Goal: Task Accomplishment & Management: Manage account settings

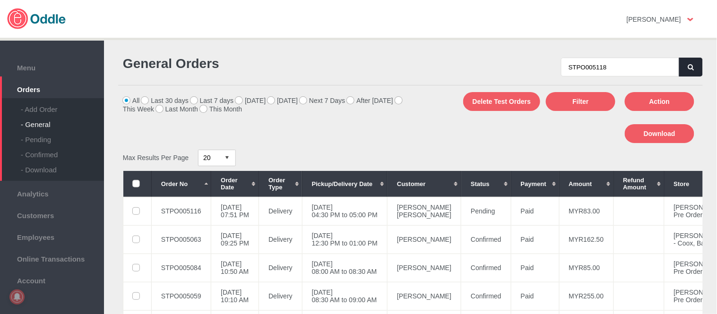
type input "STPO005118"
click at [689, 64] on icon "button" at bounding box center [692, 67] width 6 height 6
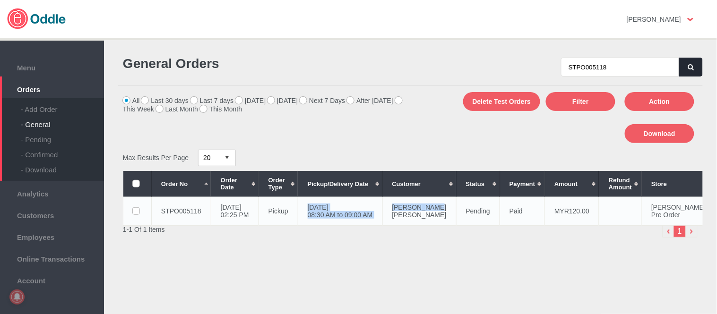
drag, startPoint x: 327, startPoint y: 205, endPoint x: 407, endPoint y: 214, distance: 80.5
click at [407, 214] on tr "STPO005118 18 Sep 2025, Thu 02:25 PM Pickup 22 Sep 2025, Mon 08:30 AM to 09:00 …" at bounding box center [439, 211] width 632 height 28
click at [327, 206] on td "22 Sep 2025, Mon 08:30 AM to 09:00 AM" at bounding box center [340, 211] width 85 height 28
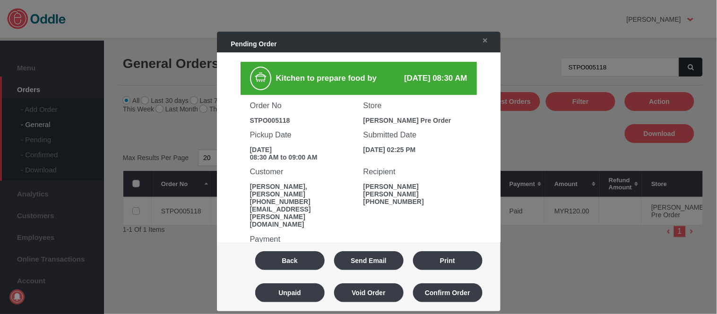
click at [327, 206] on div "condevil.kay@gmail.com" at bounding box center [302, 217] width 104 height 23
click at [279, 268] on button "Back" at bounding box center [290, 261] width 70 height 19
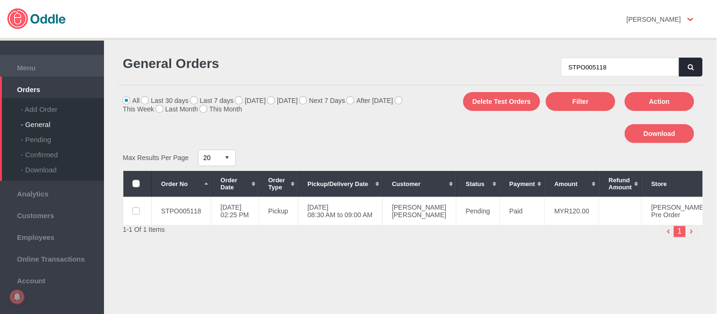
click at [31, 66] on span "Menu" at bounding box center [52, 66] width 95 height 10
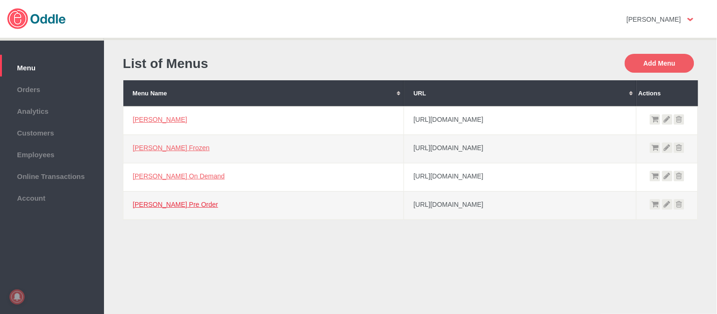
click at [163, 206] on link "[PERSON_NAME] Pre Order" at bounding box center [176, 205] width 86 height 8
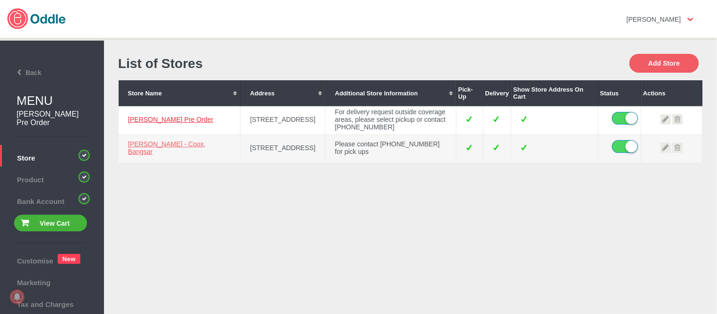
click at [154, 118] on link "[PERSON_NAME] Pre Order" at bounding box center [171, 120] width 86 height 8
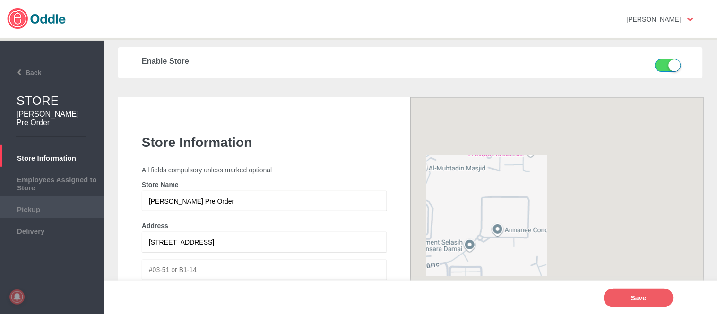
click at [45, 209] on span "Pickup" at bounding box center [52, 208] width 95 height 10
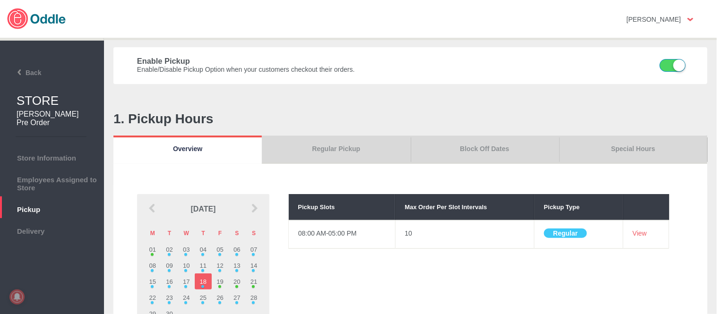
drag, startPoint x: 0, startPoint y: 0, endPoint x: 637, endPoint y: 148, distance: 654.0
click at [637, 148] on link "Special Hours" at bounding box center [633, 150] width 148 height 28
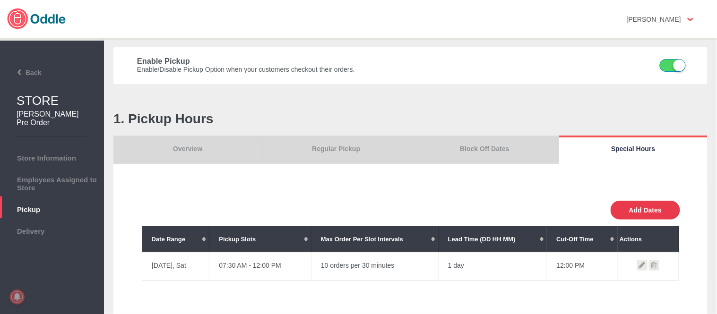
click at [648, 209] on button "Add Dates" at bounding box center [646, 210] width 70 height 19
select select "30"
type input "10"
type input "0"
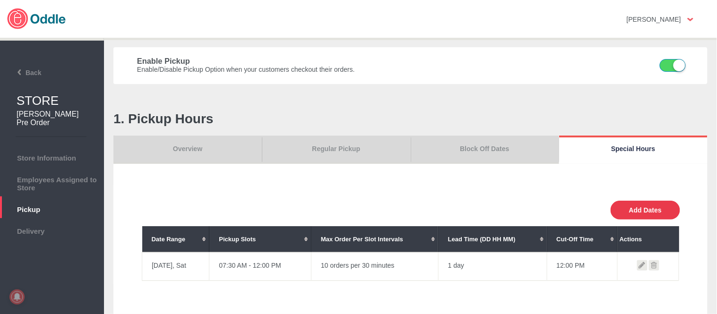
type input "30"
select select "11:00 AM"
select select "11:00 PM"
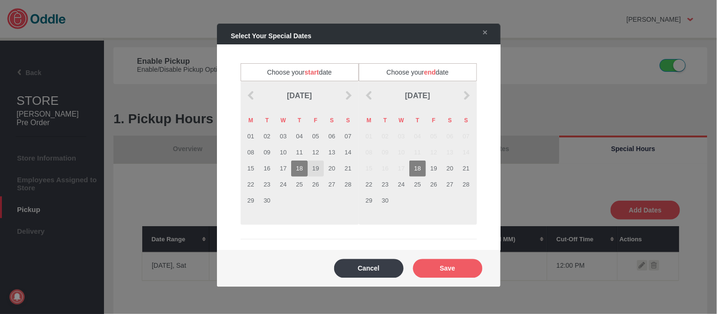
click at [313, 167] on td "19" at bounding box center [316, 169] width 16 height 16
click at [435, 169] on td "19" at bounding box center [434, 169] width 16 height 16
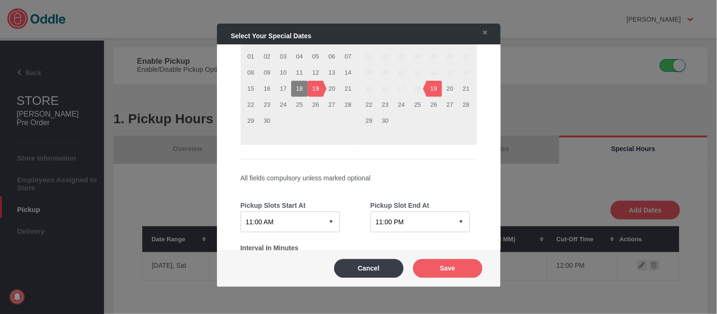
scroll to position [157, 0]
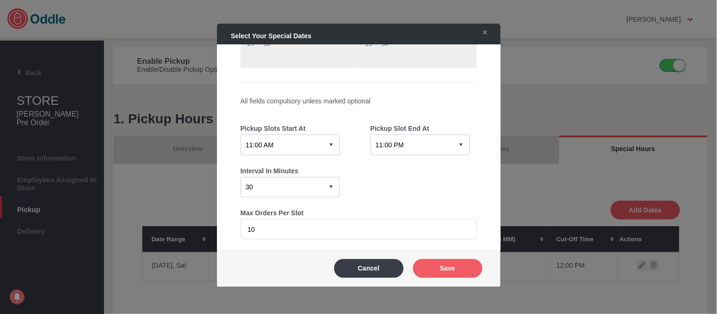
click at [304, 141] on select "12:15 AM 12:30 AM 12:45 AM 01:00 AM 01:15 AM 01:30 AM 01:45 AM 02:00 AM 02:15 A…" at bounding box center [290, 145] width 99 height 20
select select "08:30 AM"
click at [241, 135] on select "12:15 AM 12:30 AM 12:45 AM 01:00 AM 01:15 AM 01:30 AM 01:45 AM 02:00 AM 02:15 A…" at bounding box center [290, 145] width 99 height 20
click at [418, 147] on select "12:15 AM 12:30 AM 12:45 AM 01:00 AM 01:15 AM 01:30 AM 01:45 AM 02:00 AM 02:15 A…" at bounding box center [420, 145] width 99 height 20
select select "09:00 PM"
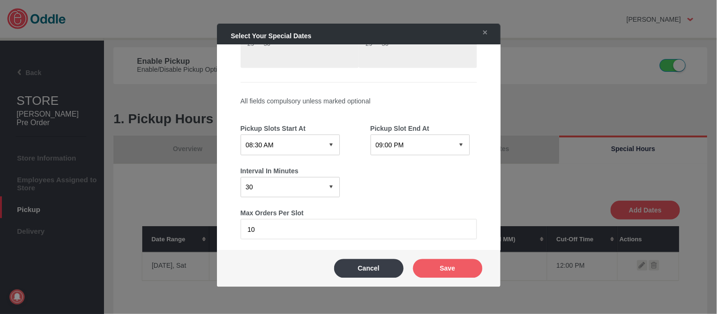
click at [371, 135] on select "12:15 AM 12:30 AM 12:45 AM 01:00 AM 01:15 AM 01:30 AM 01:45 AM 02:00 AM 02:15 A…" at bounding box center [420, 145] width 99 height 20
click at [276, 231] on input "10" at bounding box center [359, 229] width 236 height 20
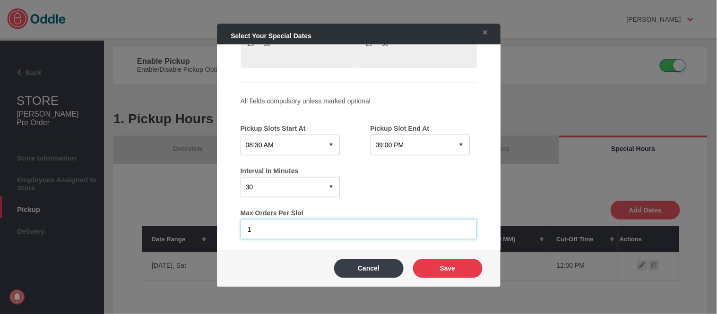
type input "1"
click at [464, 270] on button "Save" at bounding box center [448, 268] width 70 height 19
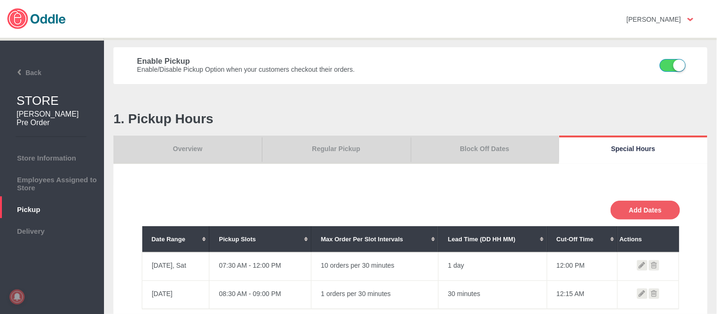
scroll to position [52, 0]
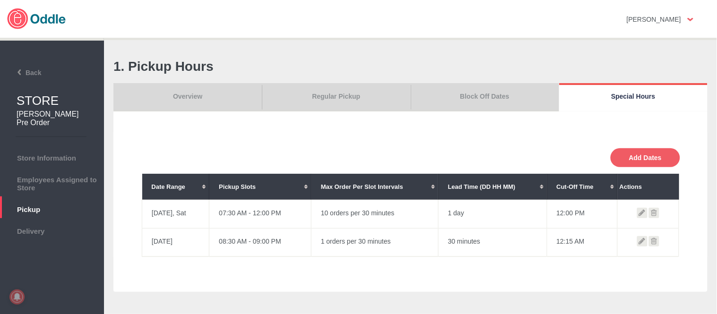
click at [200, 98] on link "Overview" at bounding box center [187, 97] width 148 height 28
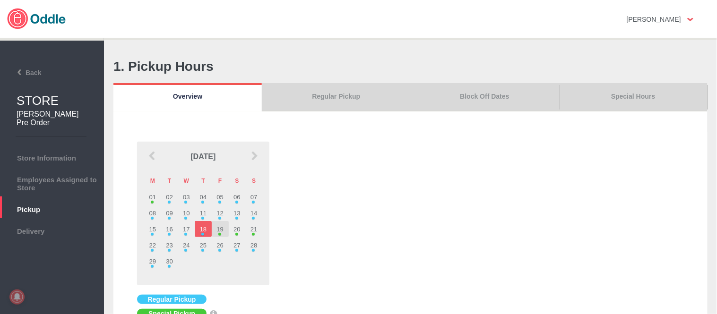
click at [223, 233] on td "19" at bounding box center [220, 229] width 17 height 16
click at [344, 97] on link "Regular Pickup" at bounding box center [336, 97] width 148 height 28
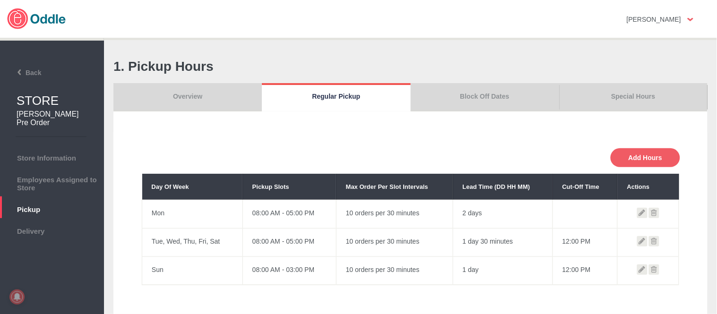
drag, startPoint x: 197, startPoint y: 91, endPoint x: 253, endPoint y: 139, distance: 72.8
click at [197, 91] on link "Overview" at bounding box center [187, 97] width 148 height 28
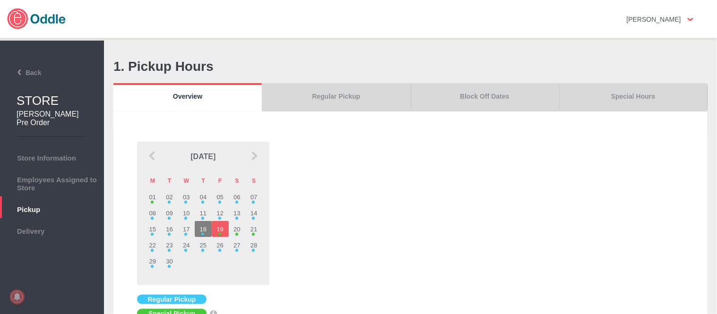
click at [366, 98] on link "Regular Pickup" at bounding box center [336, 97] width 148 height 28
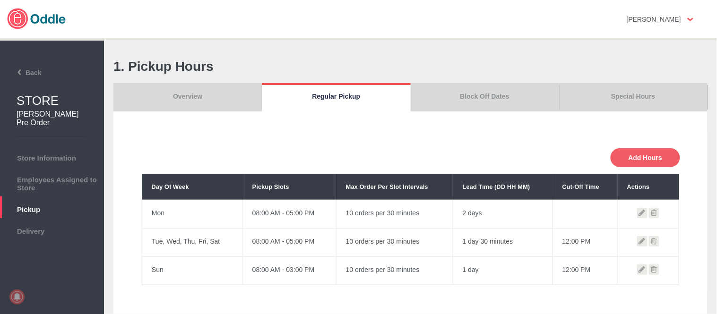
click at [232, 99] on link "Overview" at bounding box center [187, 97] width 148 height 28
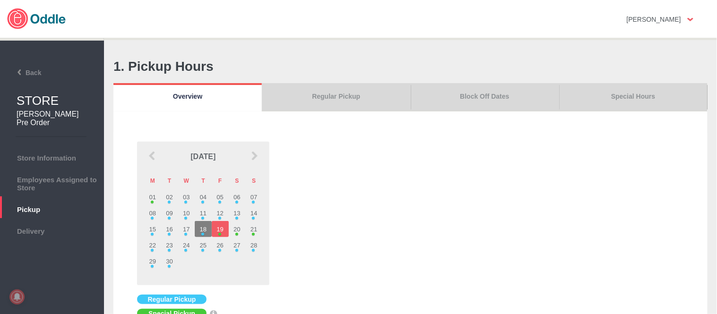
click at [466, 90] on link "Block Off Dates" at bounding box center [485, 97] width 148 height 28
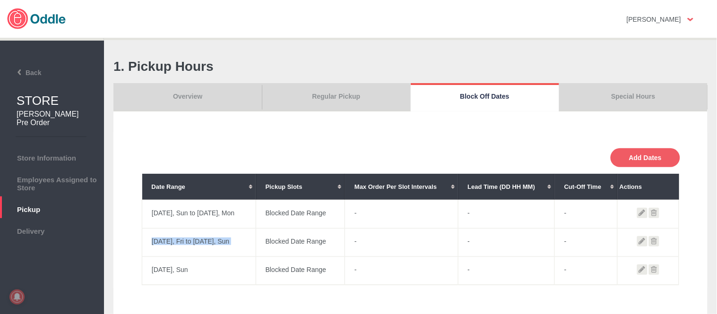
drag, startPoint x: 153, startPoint y: 237, endPoint x: 283, endPoint y: 238, distance: 130.0
click at [283, 238] on tr "2025/09/19, Fri to 2025/09/21, Sun Blocked Date Range - - -" at bounding box center [410, 243] width 537 height 28
copy tr "2025/09/19, Fri to 2025/09/21, Sun"
click at [650, 244] on icon at bounding box center [654, 241] width 10 height 10
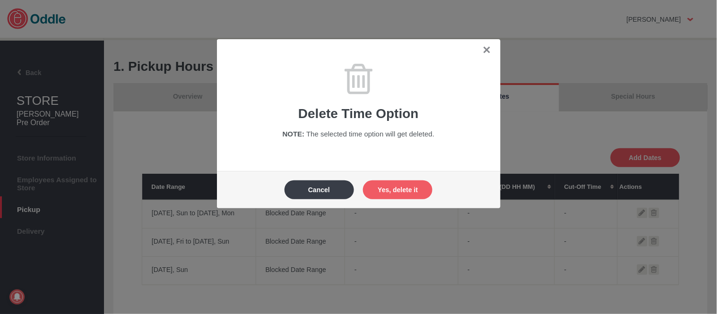
click at [420, 192] on button "Yes, delete it" at bounding box center [398, 190] width 70 height 19
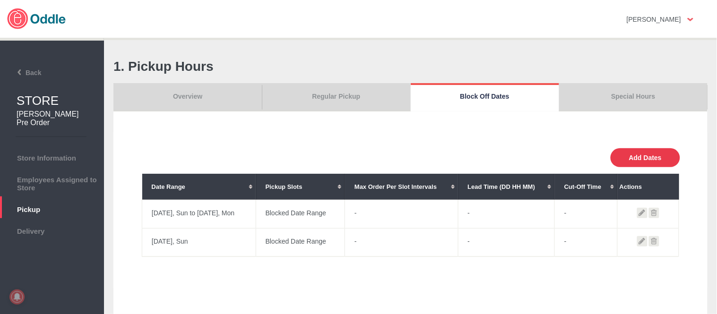
click at [648, 155] on button "Add Dates" at bounding box center [646, 157] width 70 height 19
select select "0"
type input "0"
select select "11:00 AM"
select select "11:00 PM"
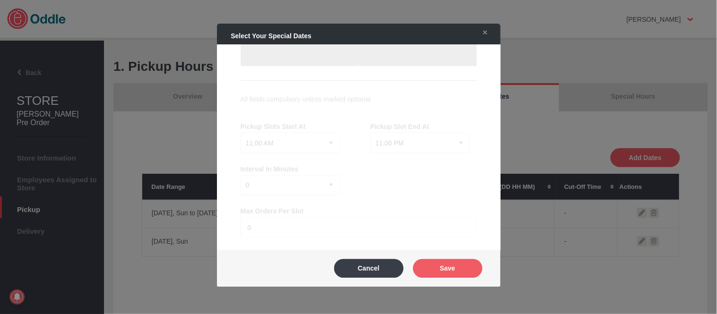
scroll to position [32, 0]
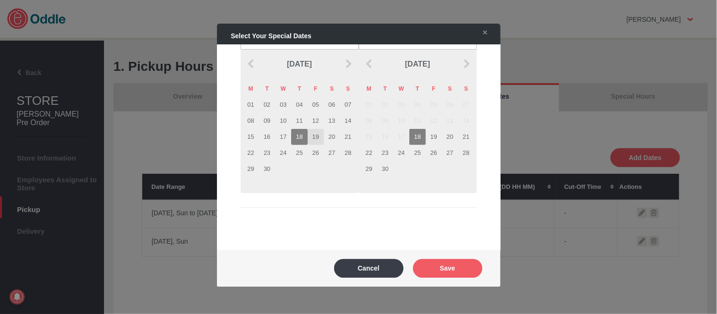
click at [315, 136] on td "19" at bounding box center [316, 137] width 16 height 16
click at [466, 135] on td "21" at bounding box center [466, 137] width 16 height 16
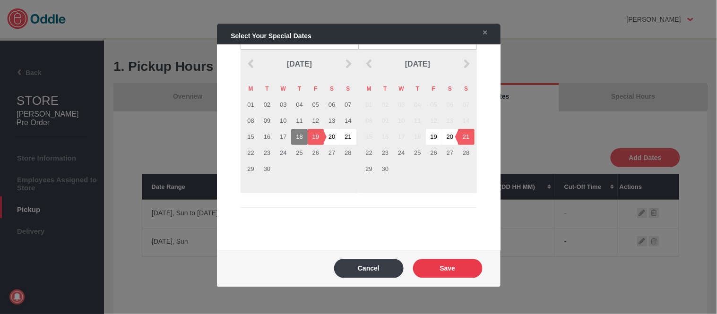
click at [455, 266] on button "Save" at bounding box center [448, 268] width 70 height 19
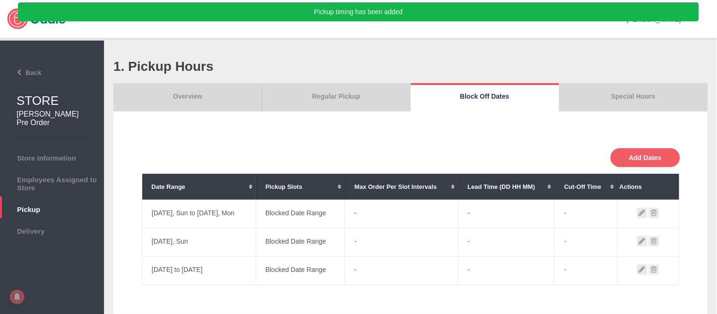
click at [205, 93] on link "Overview" at bounding box center [187, 97] width 148 height 28
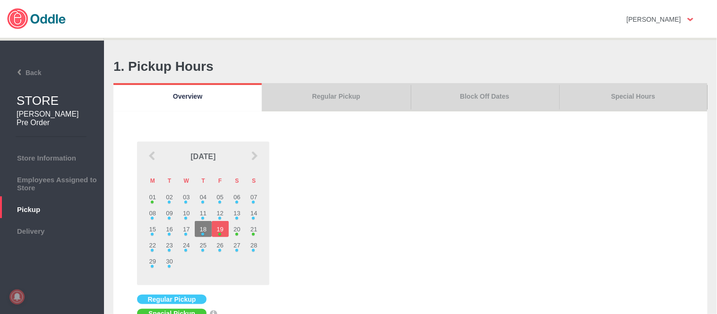
click at [498, 93] on link "Block Off Dates" at bounding box center [485, 97] width 148 height 28
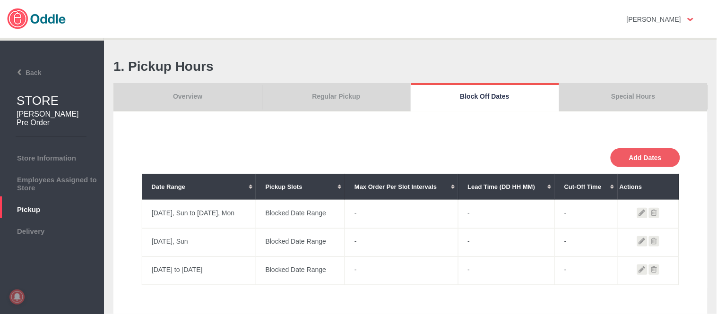
click at [653, 268] on icon at bounding box center [654, 270] width 10 height 10
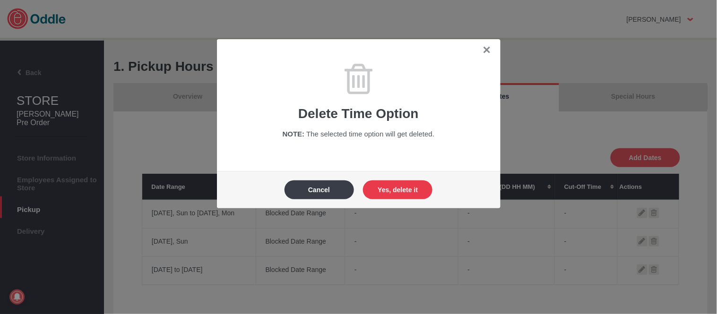
click at [401, 185] on button "Yes, delete it" at bounding box center [398, 190] width 70 height 19
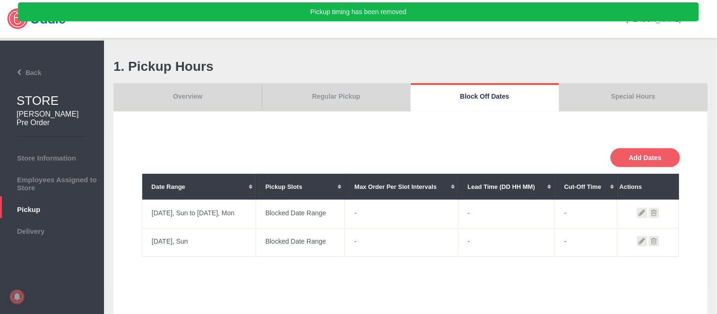
click at [645, 88] on link "Special Hours" at bounding box center [633, 97] width 148 height 28
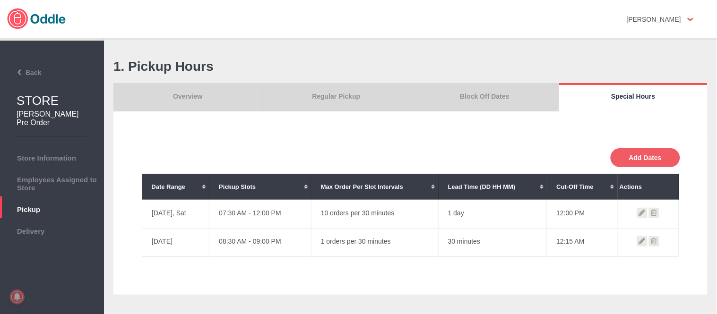
click at [650, 240] on icon at bounding box center [654, 241] width 10 height 10
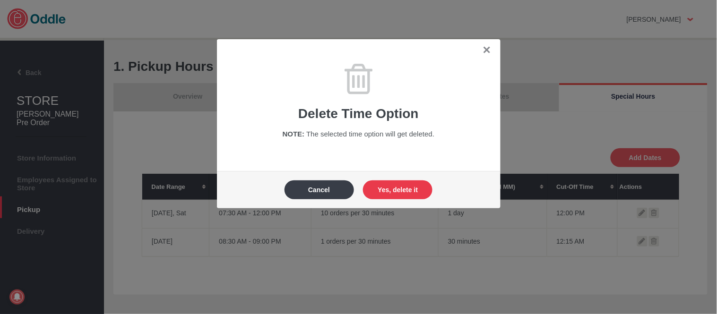
click at [395, 187] on button "Yes, delete it" at bounding box center [398, 190] width 70 height 19
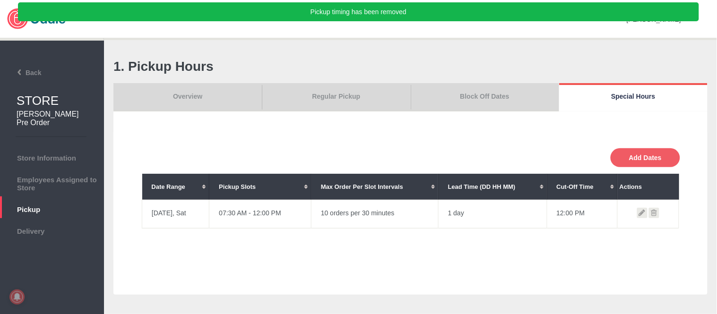
click at [483, 91] on link "Block Off Dates" at bounding box center [485, 97] width 148 height 28
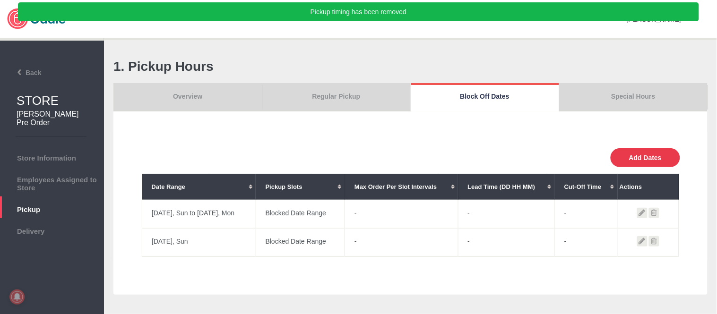
click at [645, 165] on button "Add Dates" at bounding box center [646, 157] width 70 height 19
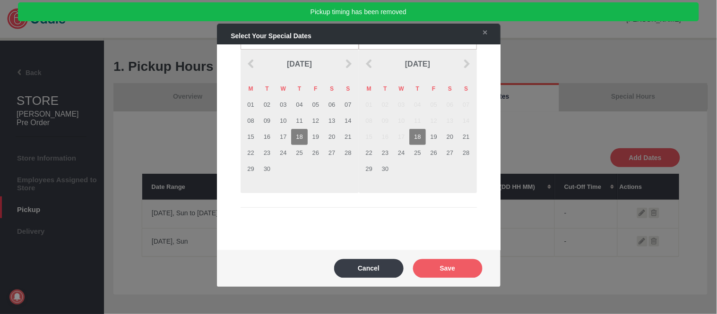
scroll to position [30, 0]
click at [318, 139] on td "19" at bounding box center [316, 139] width 16 height 16
click at [464, 141] on td "21" at bounding box center [466, 139] width 16 height 16
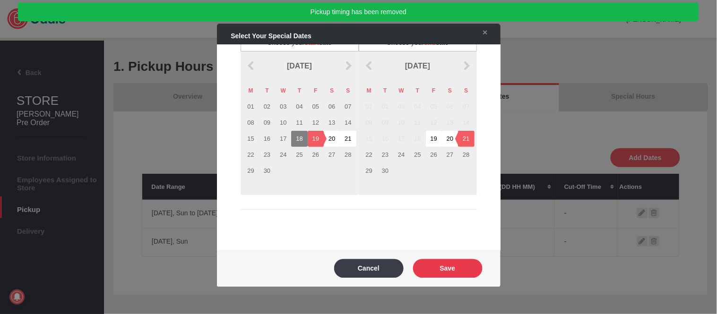
click at [471, 273] on button "Save" at bounding box center [448, 268] width 70 height 19
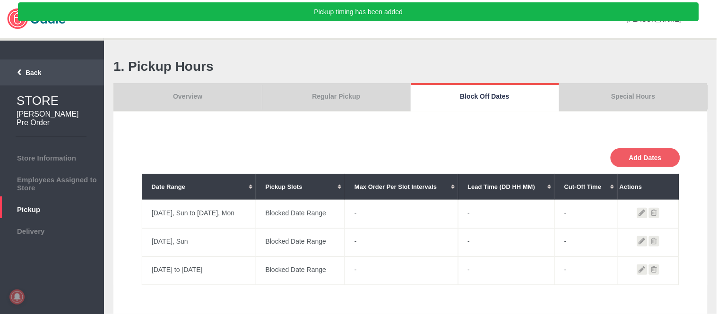
click at [24, 70] on span "Back" at bounding box center [22, 73] width 38 height 8
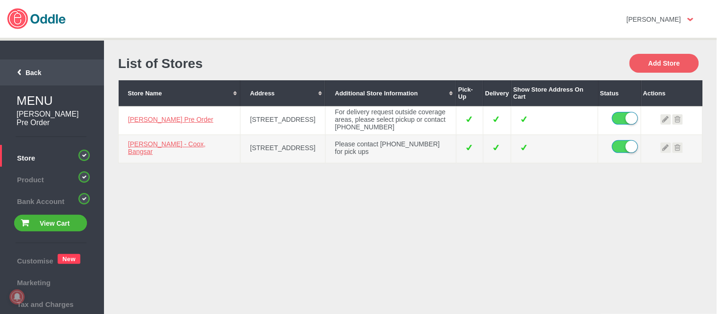
click at [39, 72] on span "Back" at bounding box center [22, 73] width 38 height 8
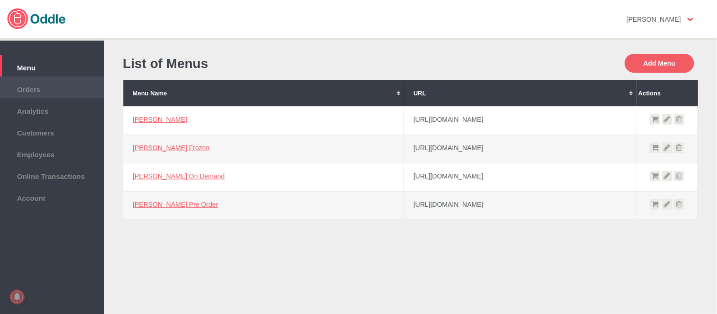
click at [29, 87] on span "Orders" at bounding box center [52, 88] width 95 height 10
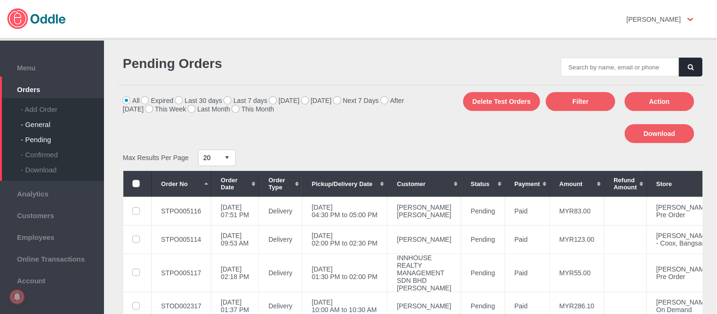
click at [36, 120] on div "- General" at bounding box center [62, 120] width 83 height 15
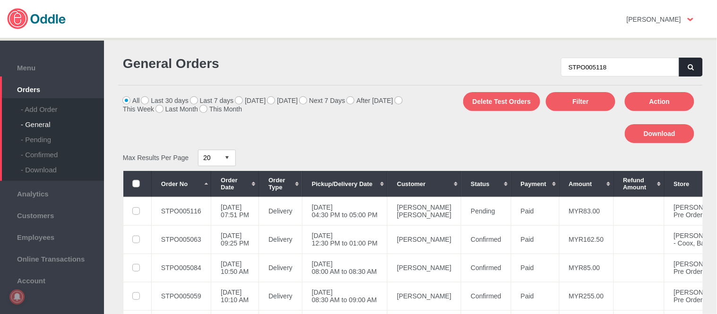
type input "STPO005118"
click at [689, 70] on icon "button" at bounding box center [692, 67] width 6 height 6
